Goal: Check status

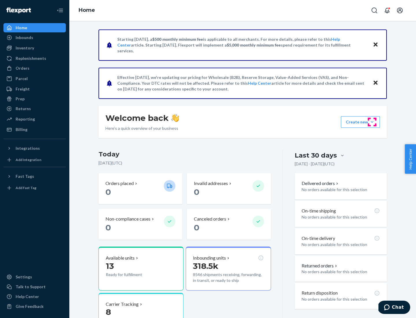
click at [372, 122] on button "Create new Create new inbound Create new order Create new product" at bounding box center [360, 122] width 39 height 12
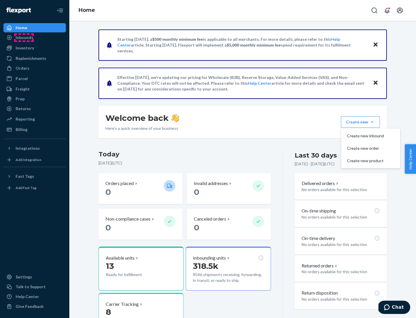
click at [24, 38] on div "Inbounds" at bounding box center [25, 38] width 18 height 6
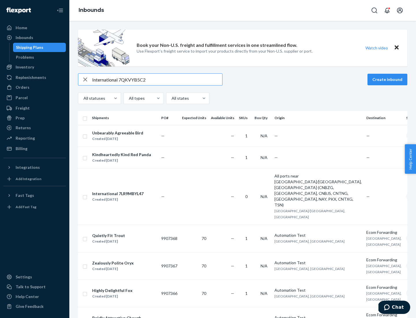
type input "International 7QKVYB5C29"
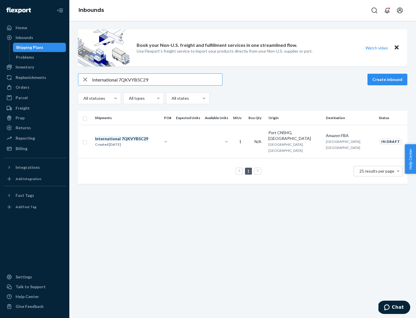
click at [131, 142] on div "Created [DATE]" at bounding box center [121, 145] width 53 height 6
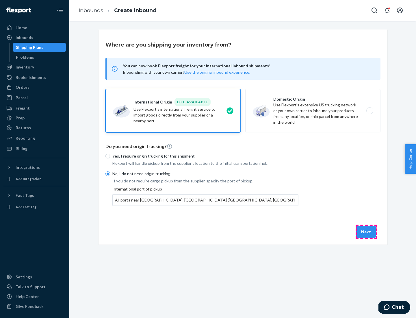
click at [366, 231] on button "Next" at bounding box center [366, 232] width 20 height 12
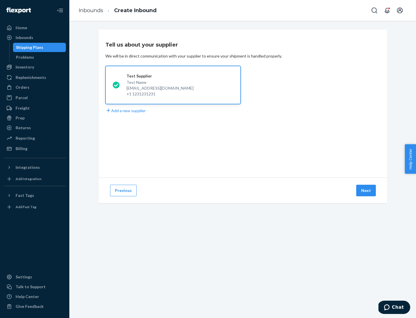
click at [366, 190] on button "Next" at bounding box center [366, 191] width 20 height 12
